Goal: Information Seeking & Learning: Understand process/instructions

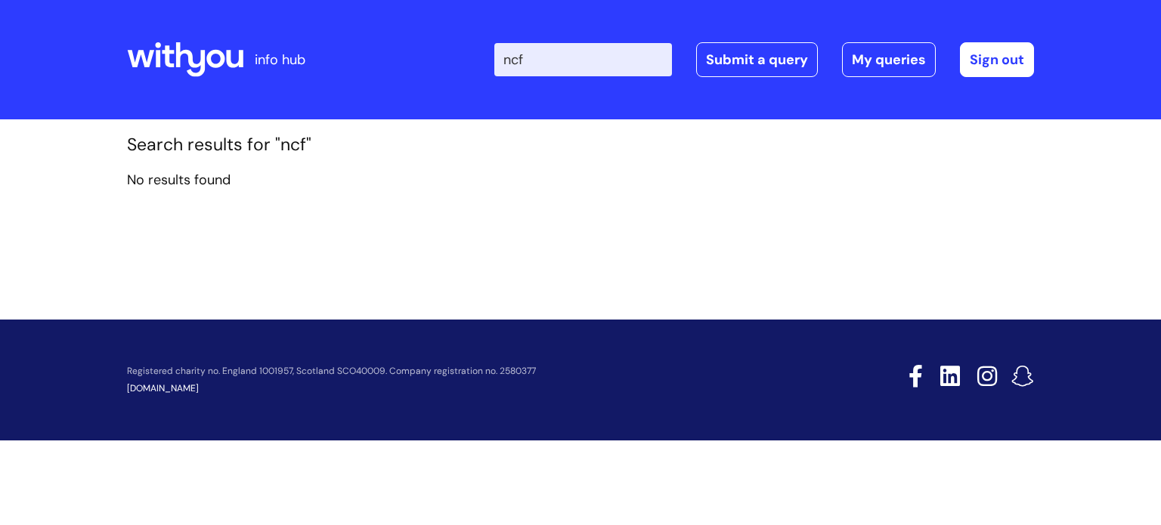
click at [580, 60] on input "ncf" at bounding box center [583, 59] width 178 height 33
type input "n"
type input "new contract form"
click button "Search" at bounding box center [0, 0] width 0 height 0
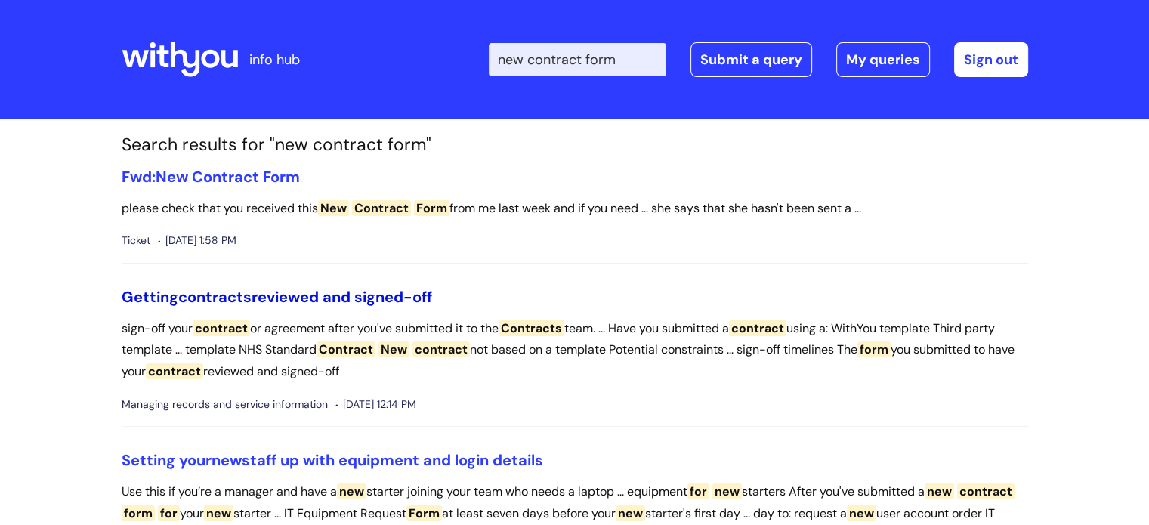
click at [386, 289] on link "Getting contracts reviewed and signed-off" at bounding box center [277, 297] width 311 height 20
